Goal: Find specific page/section: Find specific page/section

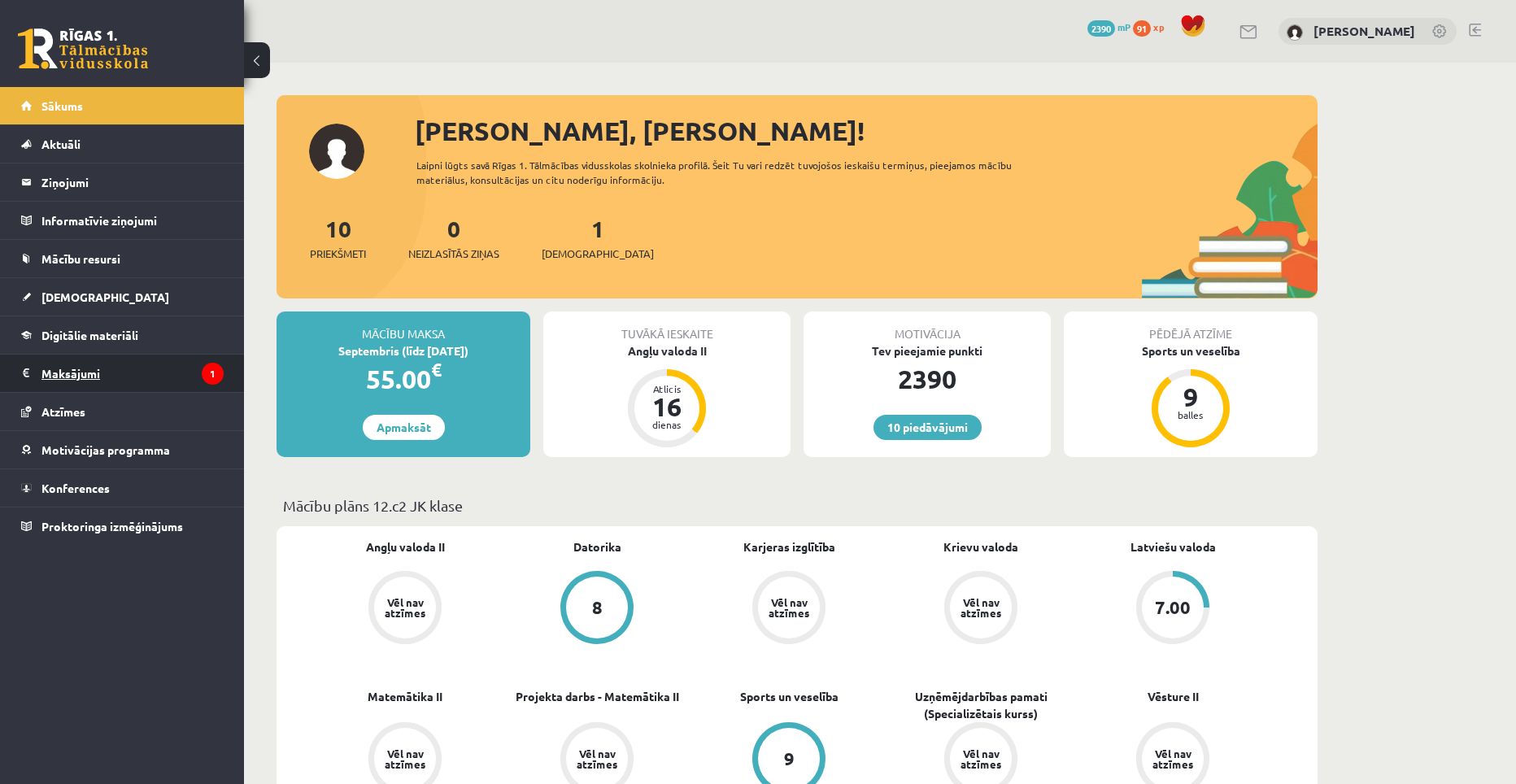
click at [126, 380] on legend "Maksājumi 1" at bounding box center [132, 374] width 183 height 38
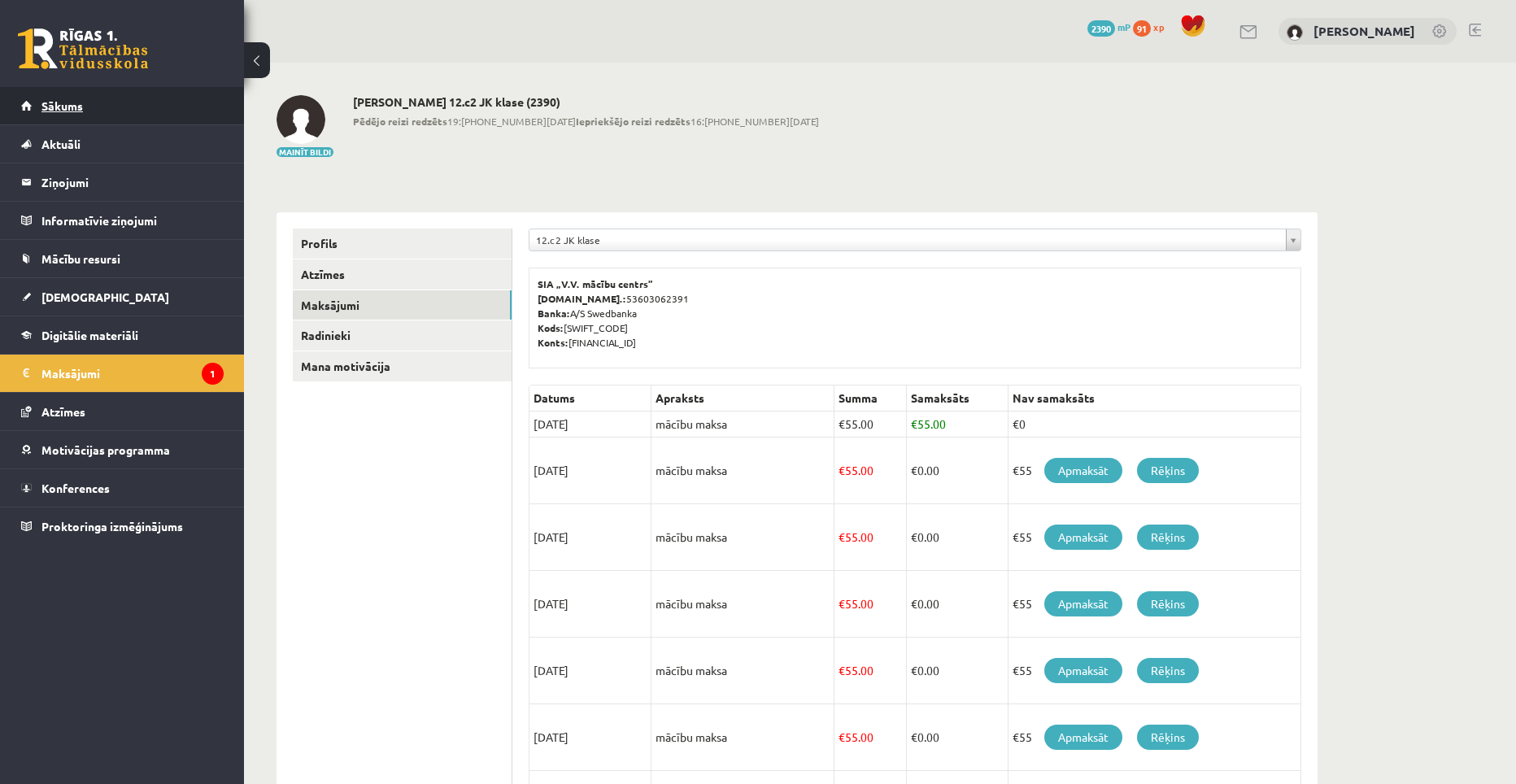
click at [88, 105] on link "Sākums" at bounding box center [123, 106] width 202 height 38
